Goal: Task Accomplishment & Management: Manage account settings

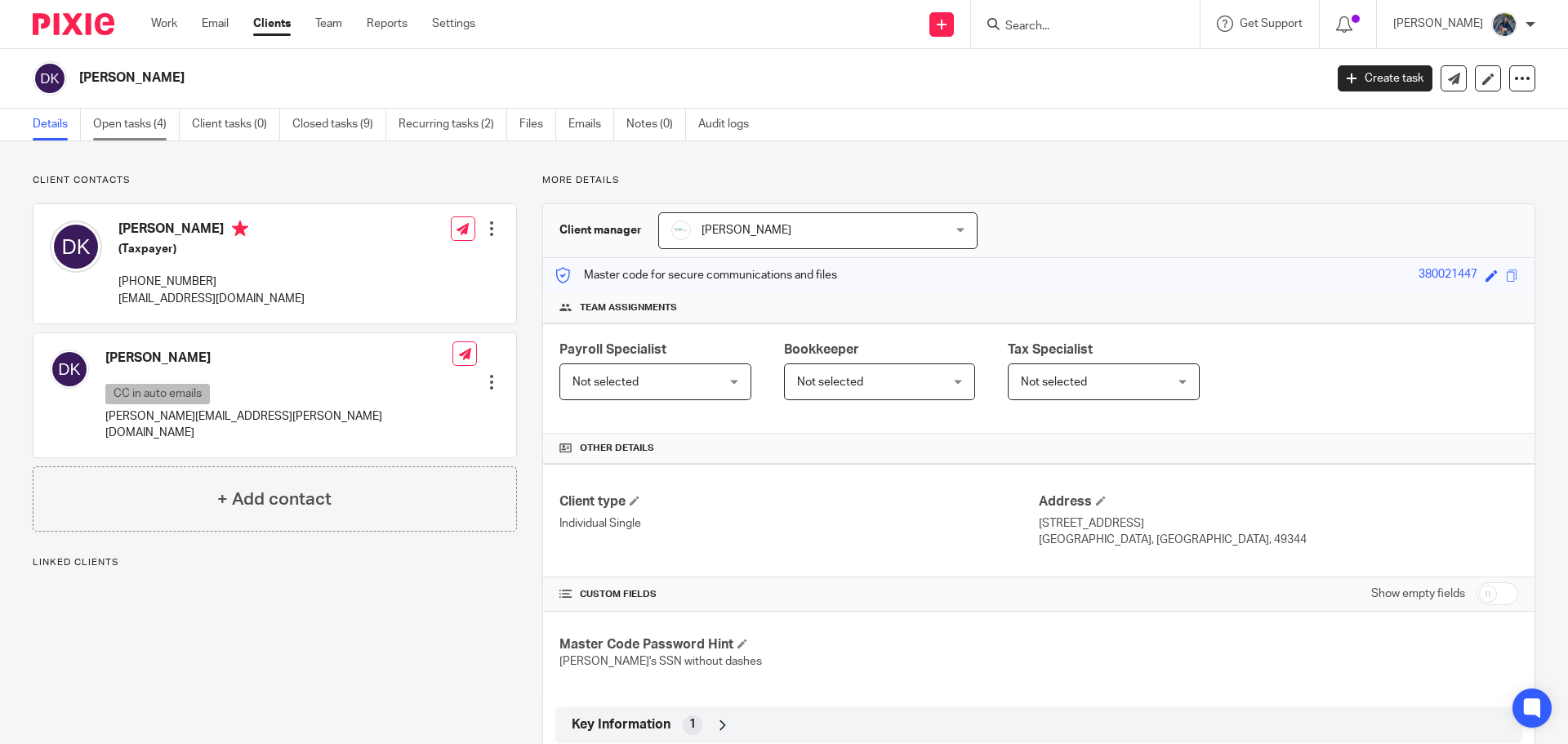
click at [119, 118] on link "Open tasks (4)" at bounding box center [136, 124] width 87 height 32
